Goal: Book appointment/travel/reservation

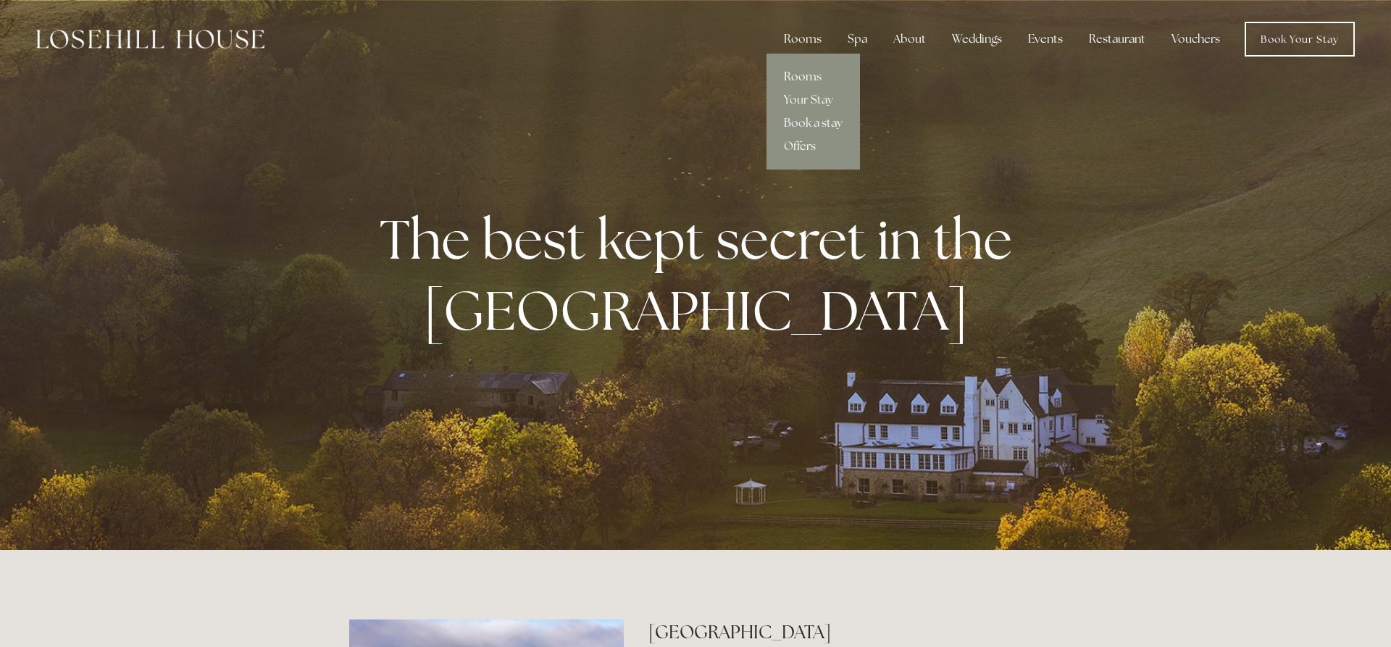
click at [807, 80] on link "Rooms" at bounding box center [813, 76] width 93 height 23
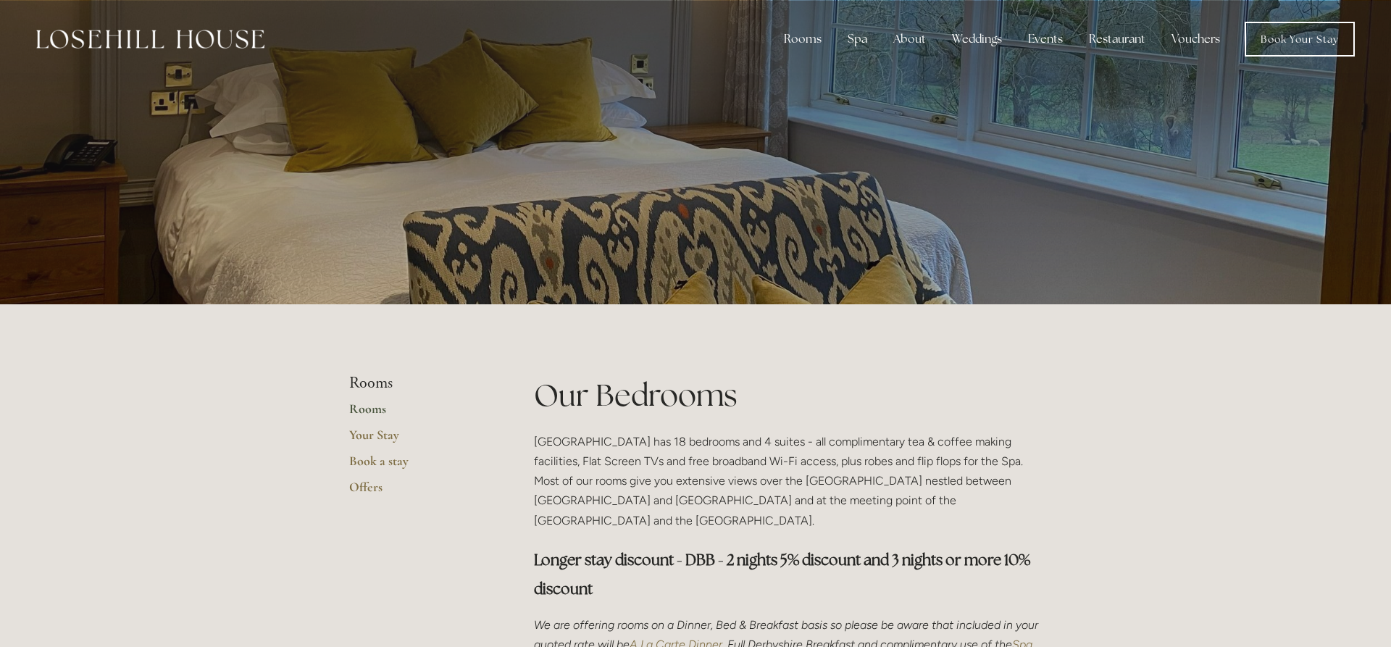
click at [377, 412] on link "Rooms" at bounding box center [418, 414] width 138 height 26
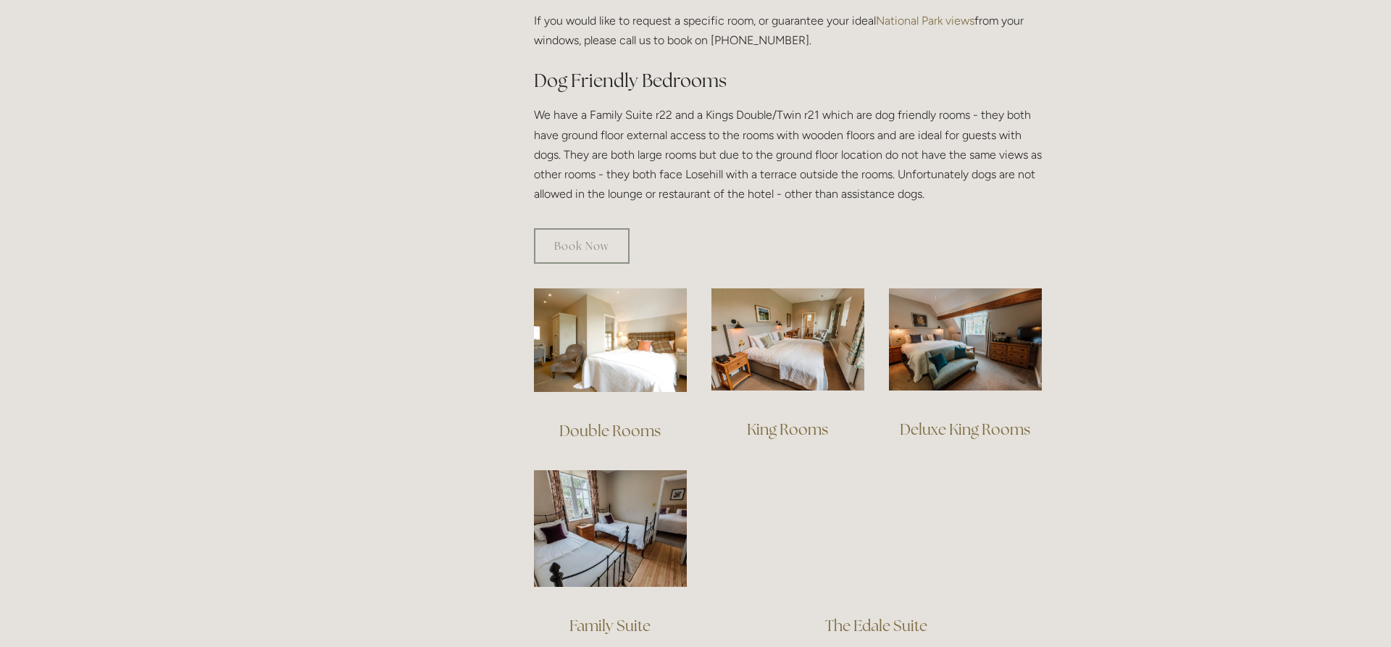
scroll to position [887, 0]
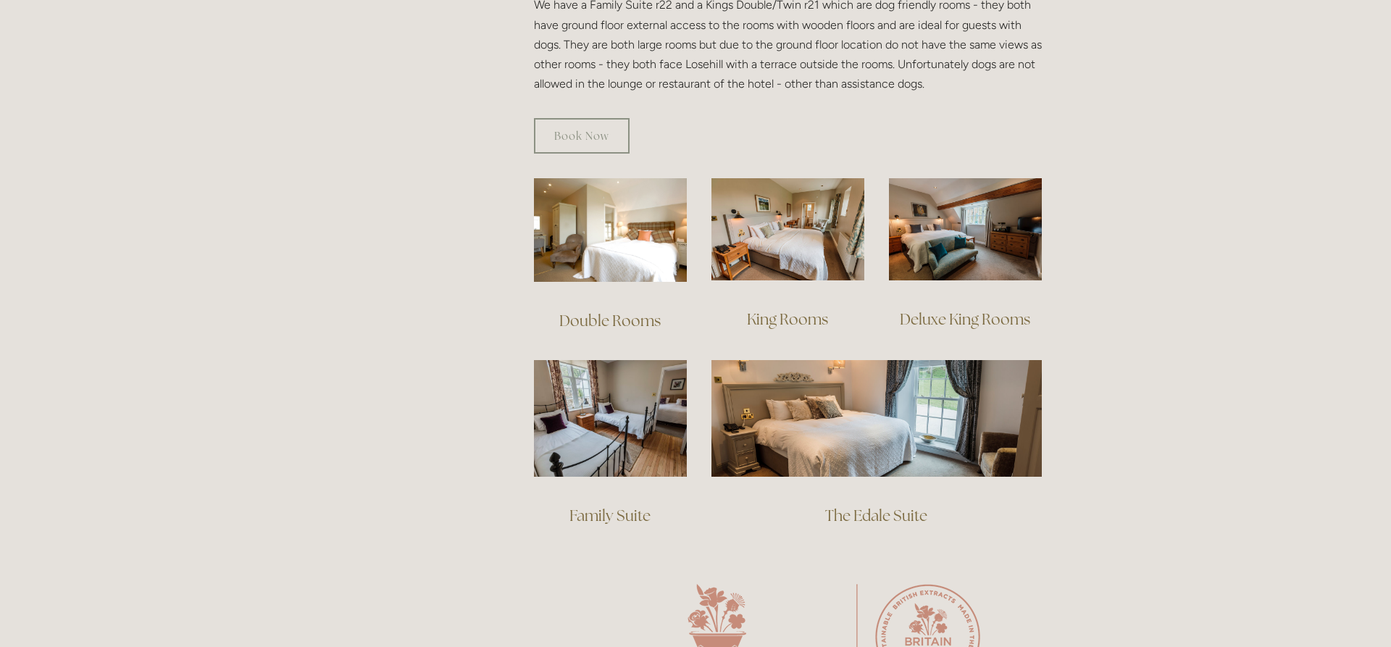
click at [967, 309] on link "Deluxe King Rooms" at bounding box center [965, 319] width 130 height 20
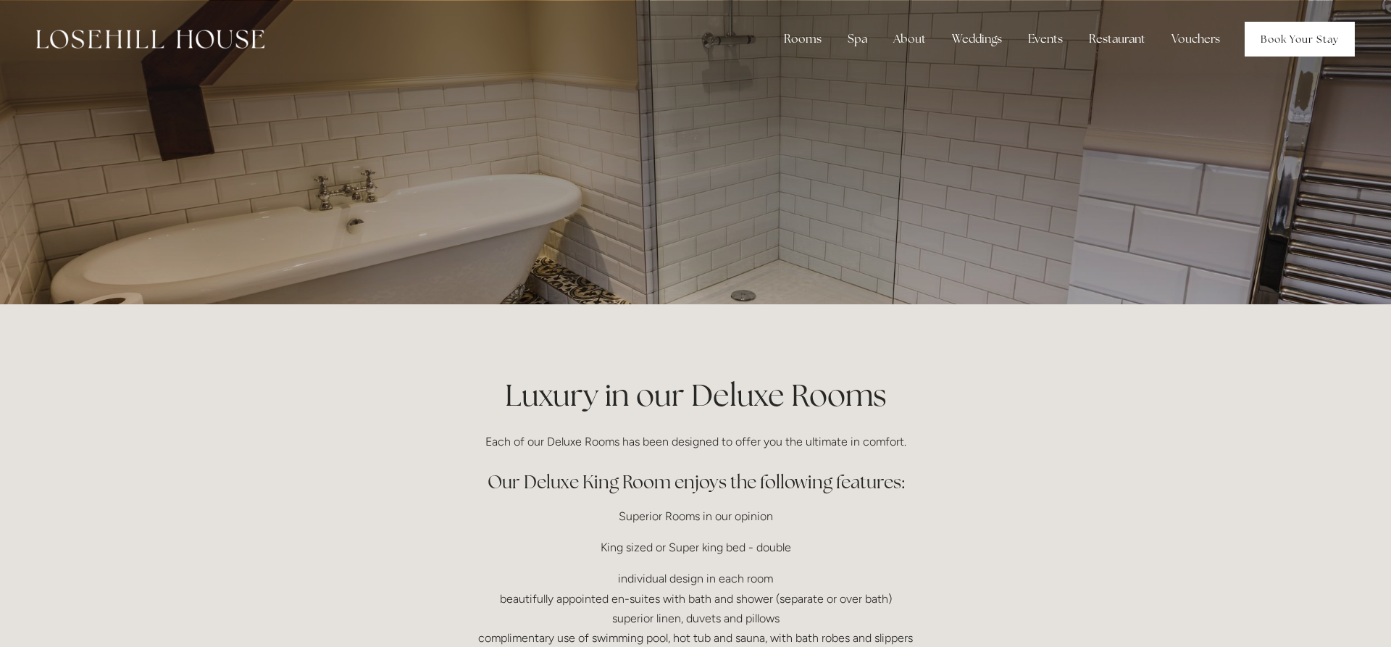
click at [1302, 28] on link "Book Your Stay" at bounding box center [1300, 39] width 110 height 35
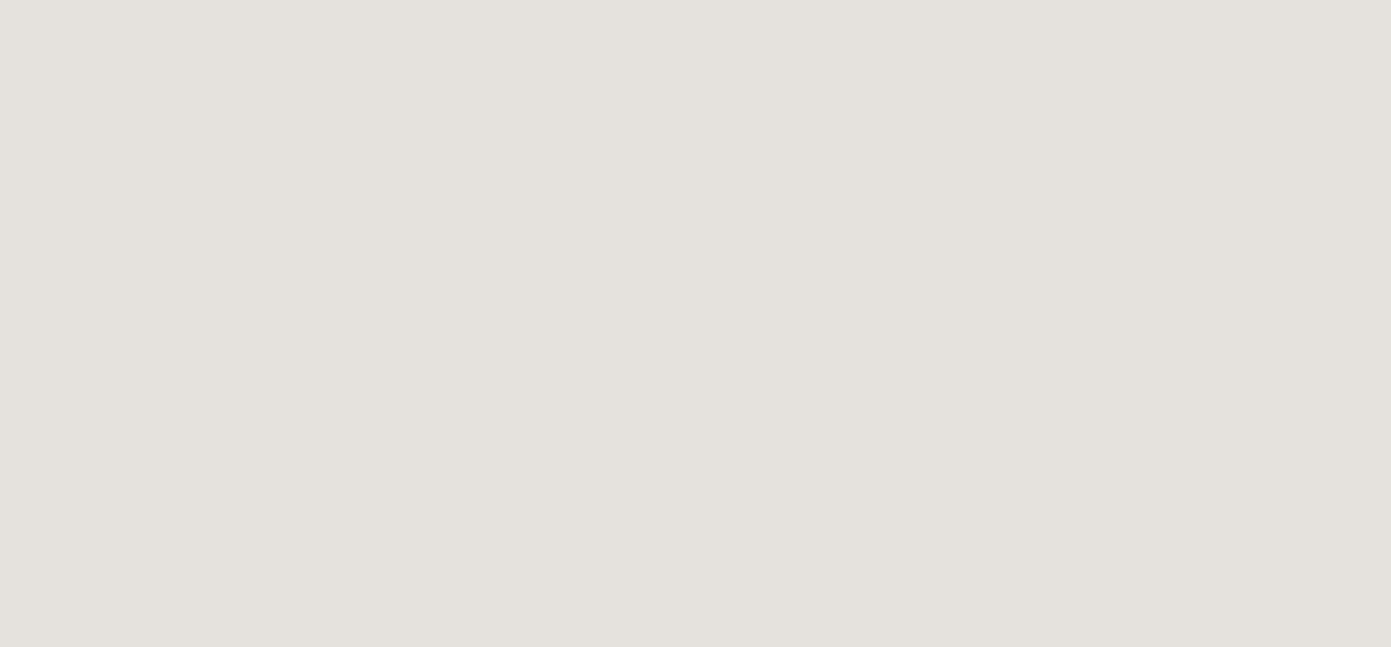
scroll to position [2296, 0]
